Goal: Complete application form: Complete application form

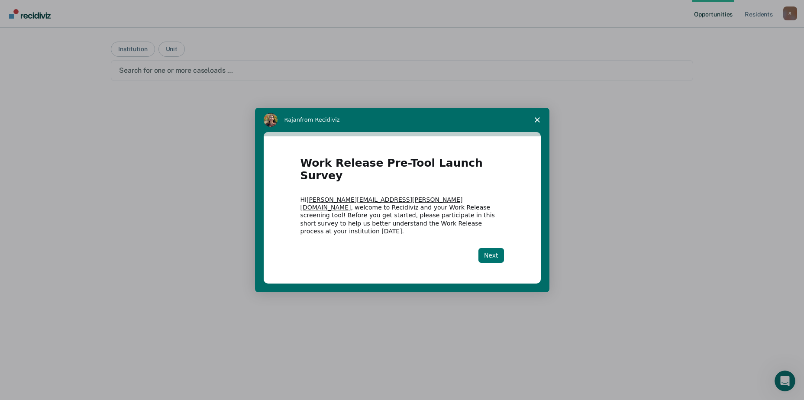
click at [494, 248] on button "Next" at bounding box center [491, 255] width 26 height 15
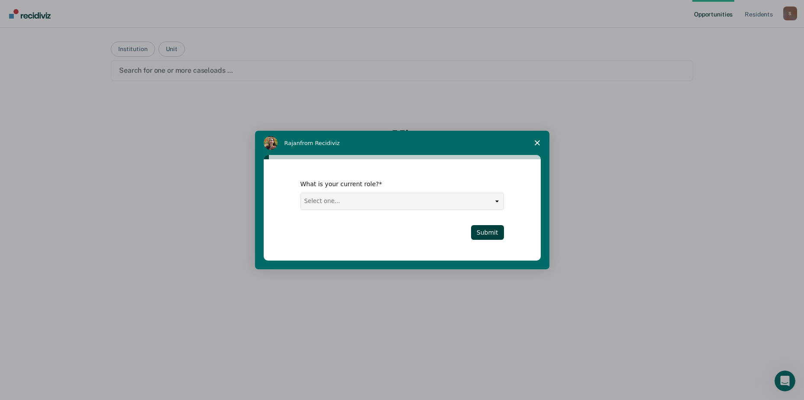
click at [496, 200] on select "Select one... Case Manager FUM Assistant [PERSON_NAME] [PERSON_NAME]" at bounding box center [402, 201] width 203 height 16
select select "Case Manager"
click at [301, 193] on select "Select one... Case Manager FUM Assistant [PERSON_NAME] [PERSON_NAME]" at bounding box center [402, 201] width 203 height 16
click at [491, 232] on button "Submit" at bounding box center [487, 232] width 33 height 15
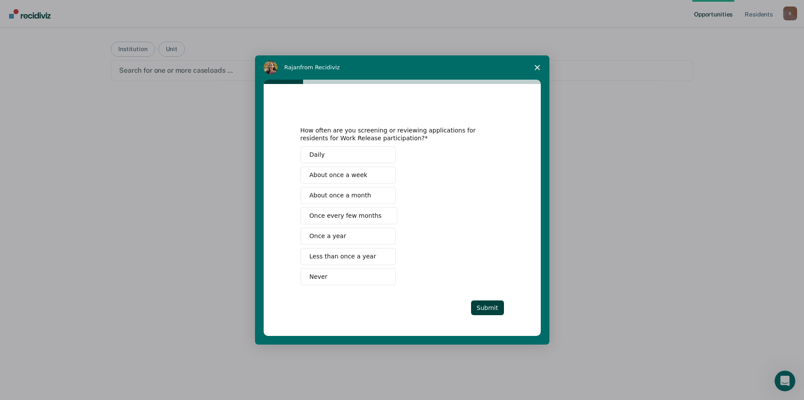
click at [371, 276] on button "Never" at bounding box center [347, 276] width 95 height 17
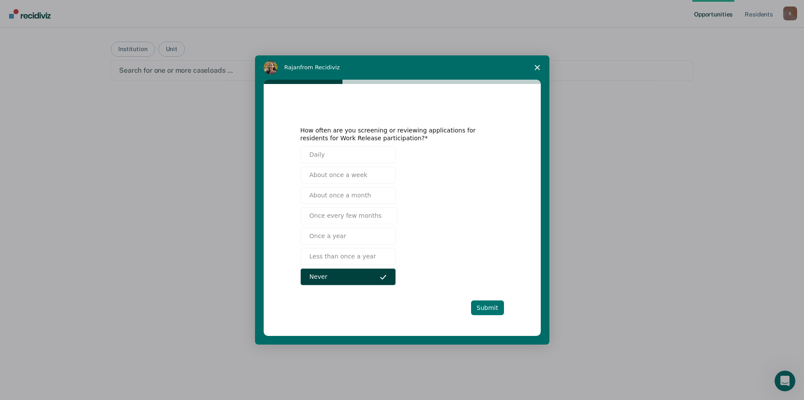
click at [485, 304] on button "Submit" at bounding box center [487, 307] width 33 height 15
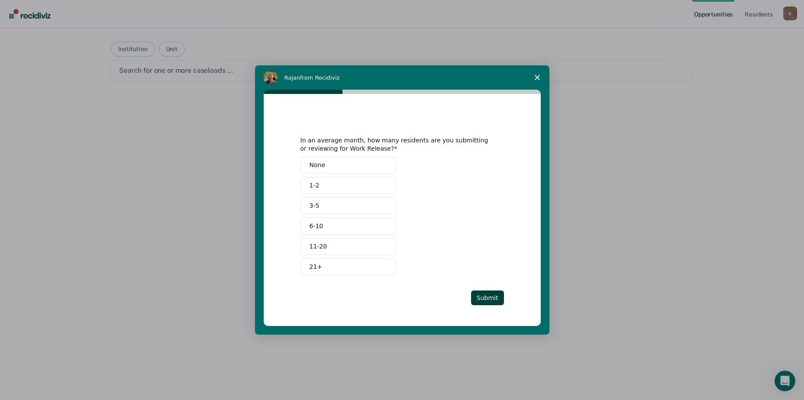
click at [375, 164] on button "None" at bounding box center [347, 165] width 95 height 17
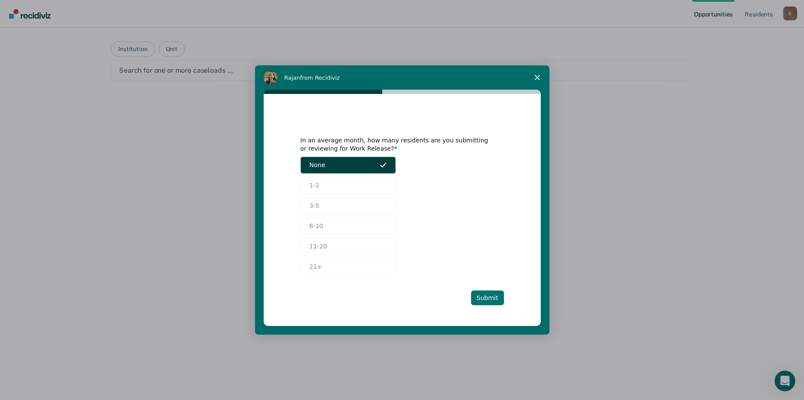
click at [483, 298] on button "Submit" at bounding box center [487, 298] width 33 height 15
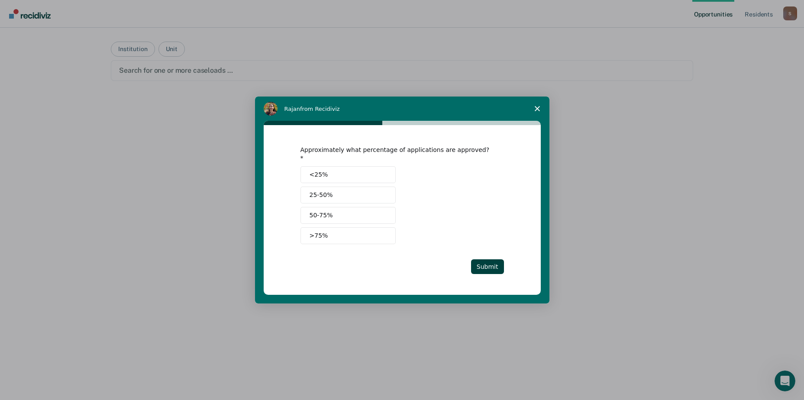
click at [365, 169] on button "<25%" at bounding box center [347, 174] width 95 height 17
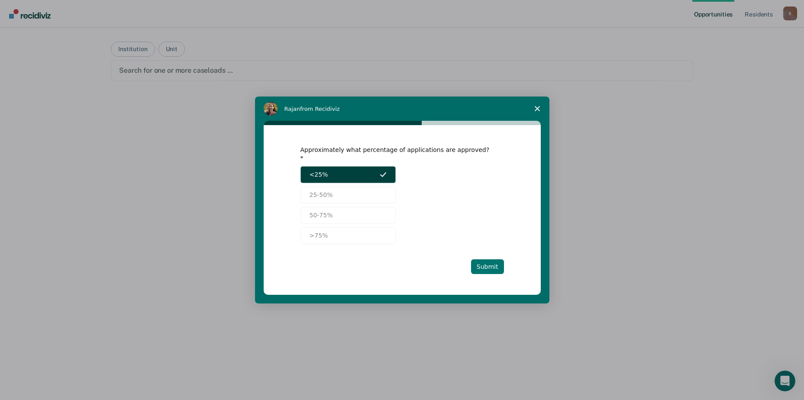
click at [498, 265] on button "Submit" at bounding box center [487, 266] width 33 height 15
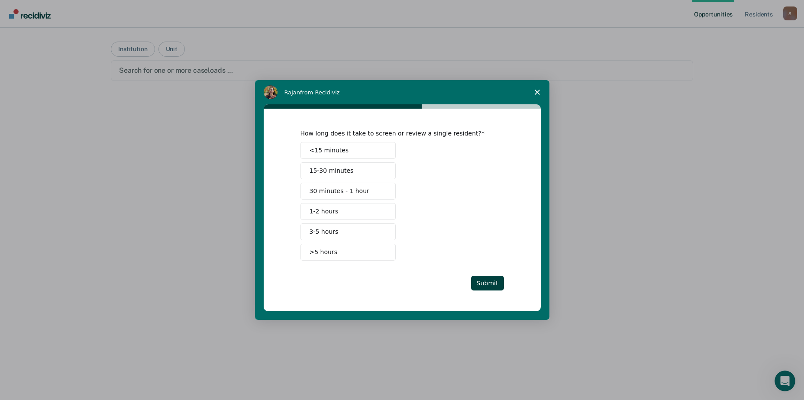
click at [377, 149] on button "<15 minutes" at bounding box center [347, 150] width 95 height 17
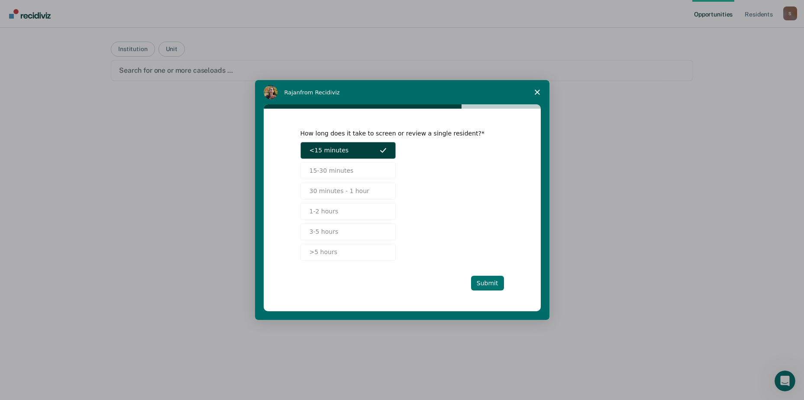
click at [489, 277] on button "Submit" at bounding box center [487, 283] width 33 height 15
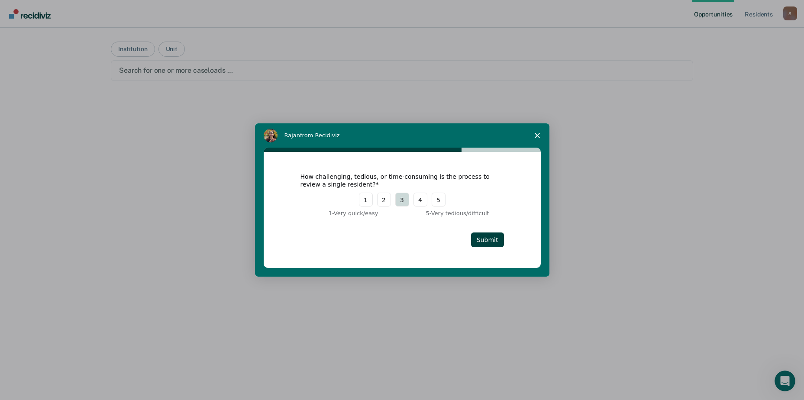
click at [400, 199] on button "3" at bounding box center [402, 200] width 14 height 14
click at [485, 238] on button "Submit" at bounding box center [487, 239] width 33 height 15
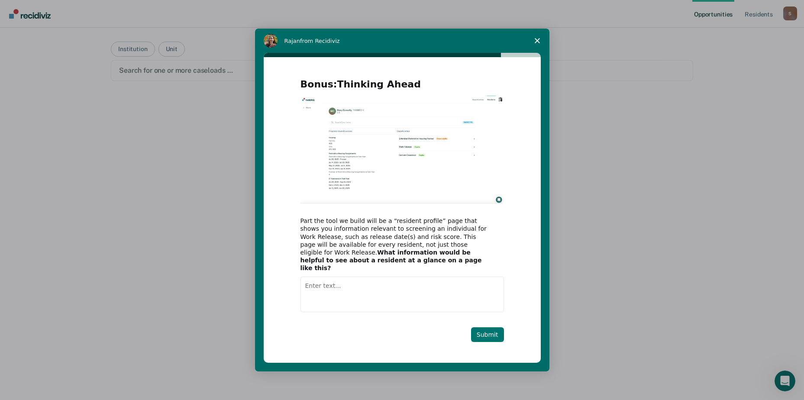
click at [492, 328] on button "Submit" at bounding box center [487, 334] width 33 height 15
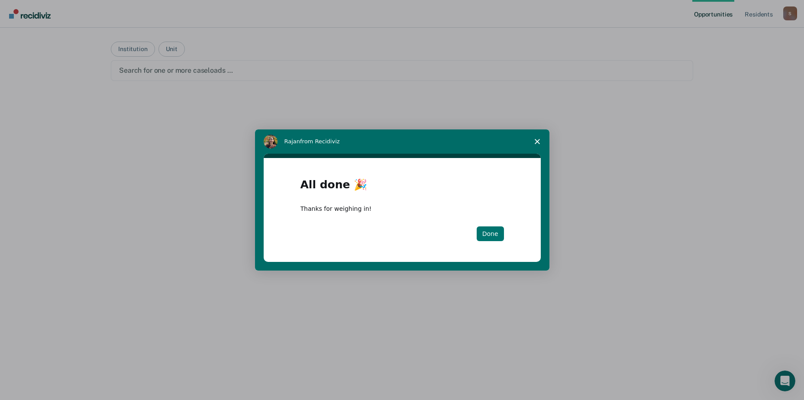
click at [489, 233] on button "Done" at bounding box center [490, 233] width 27 height 15
